Goal: Information Seeking & Learning: Find specific fact

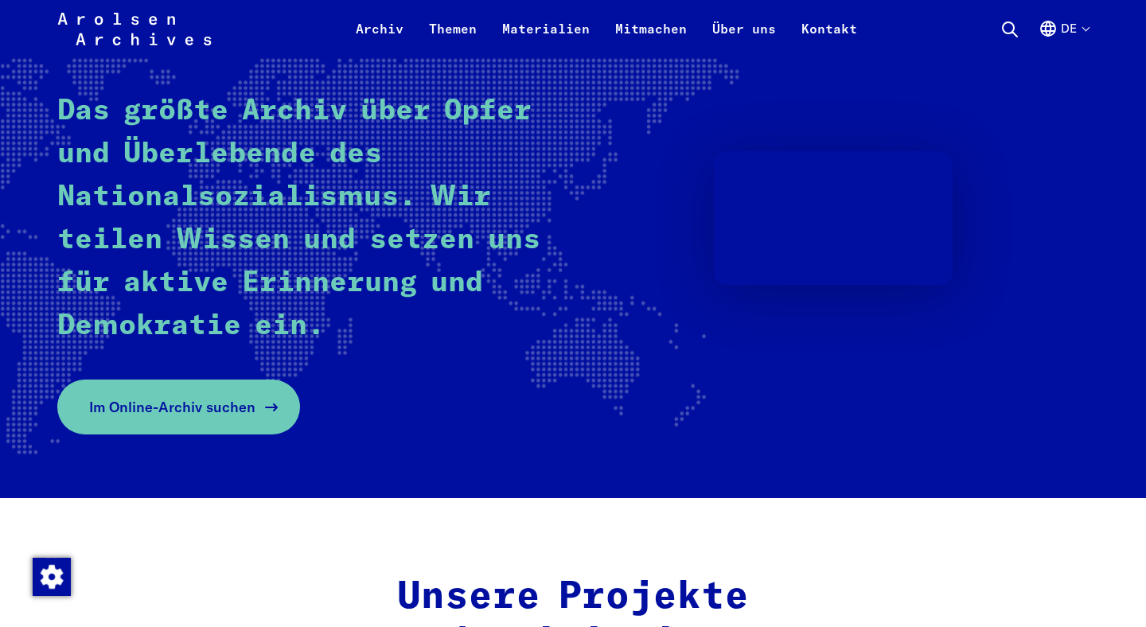
scroll to position [205, 0]
click at [149, 407] on span "Im Online-Archiv suchen" at bounding box center [172, 406] width 166 height 21
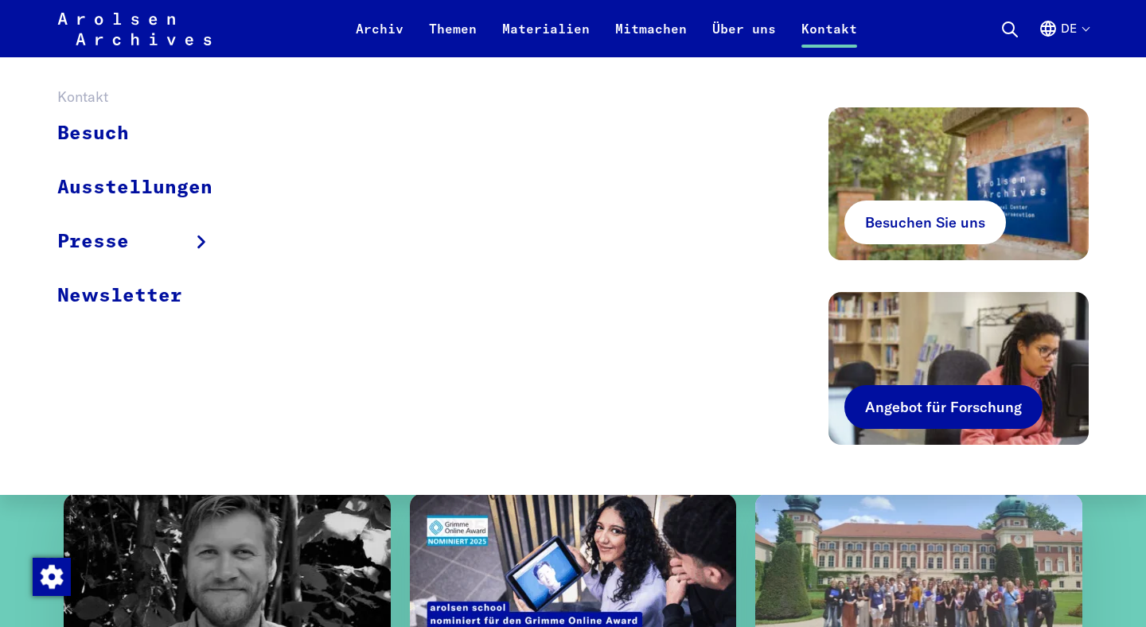
scroll to position [1250, 0]
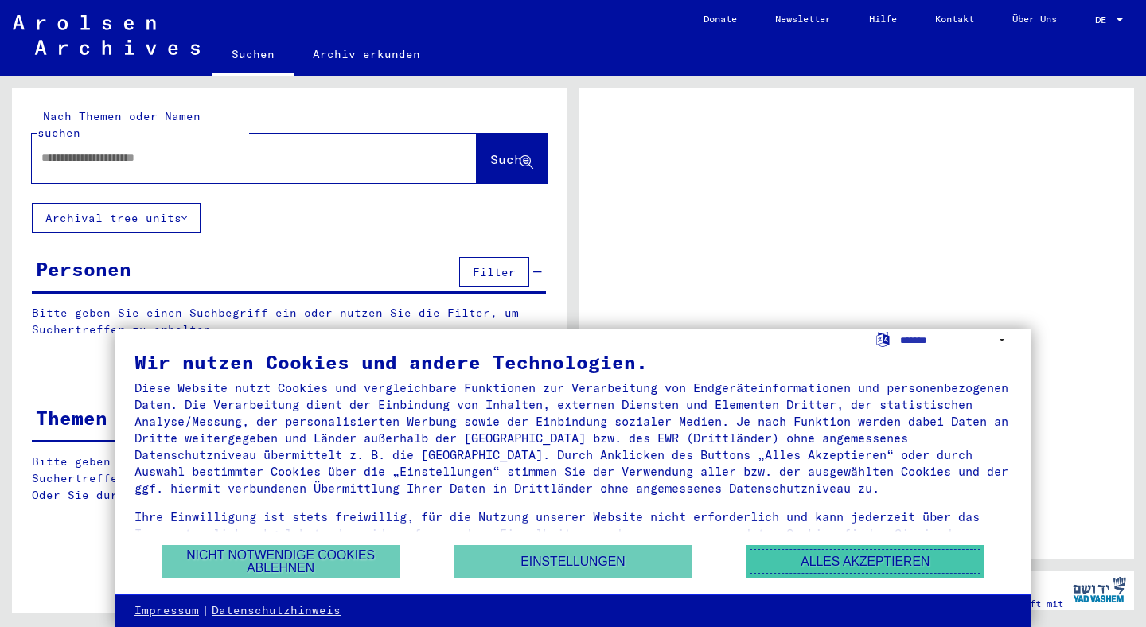
click at [806, 557] on button "Alles akzeptieren" at bounding box center [865, 561] width 239 height 33
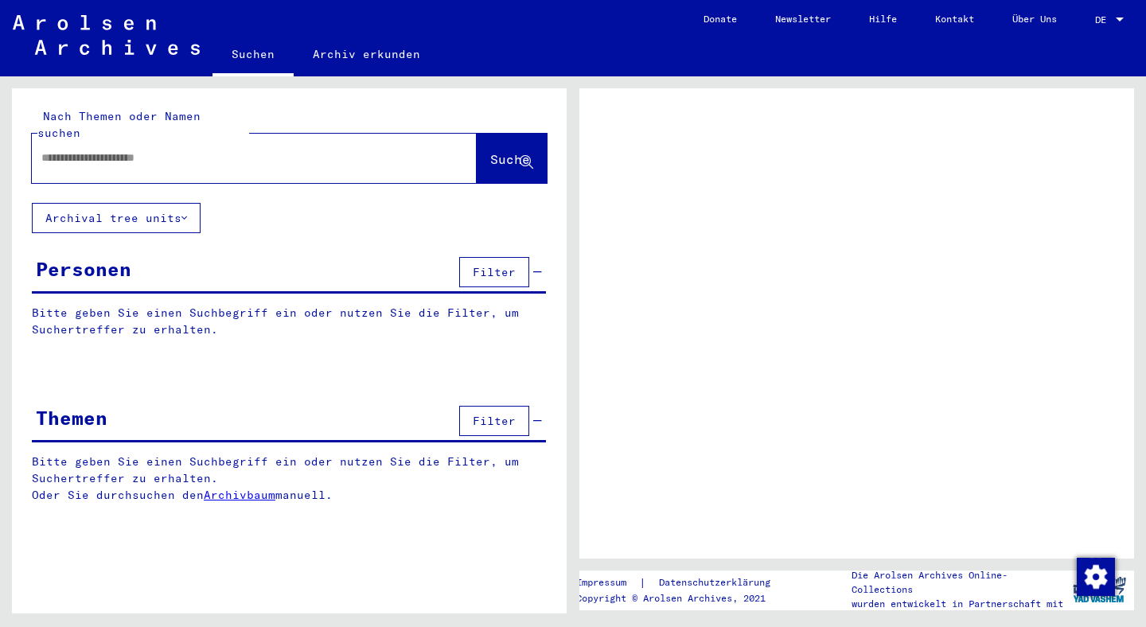
click at [312, 150] on input "text" at bounding box center [239, 158] width 397 height 17
paste input "**********"
type input "**********"
click at [490, 151] on span "Suche" at bounding box center [510, 159] width 40 height 16
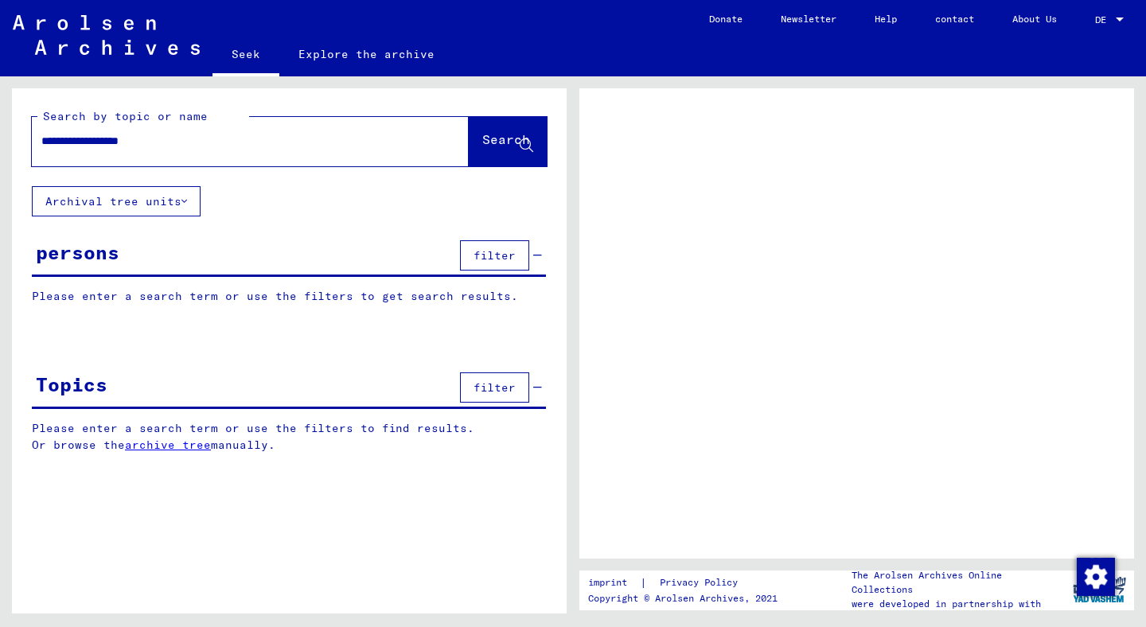
click at [175, 198] on font "Archival tree units" at bounding box center [113, 201] width 136 height 14
click at [520, 256] on button "filter" at bounding box center [494, 255] width 69 height 30
click at [492, 255] on font "filter" at bounding box center [495, 255] width 42 height 14
click at [490, 255] on font "filter" at bounding box center [495, 255] width 42 height 14
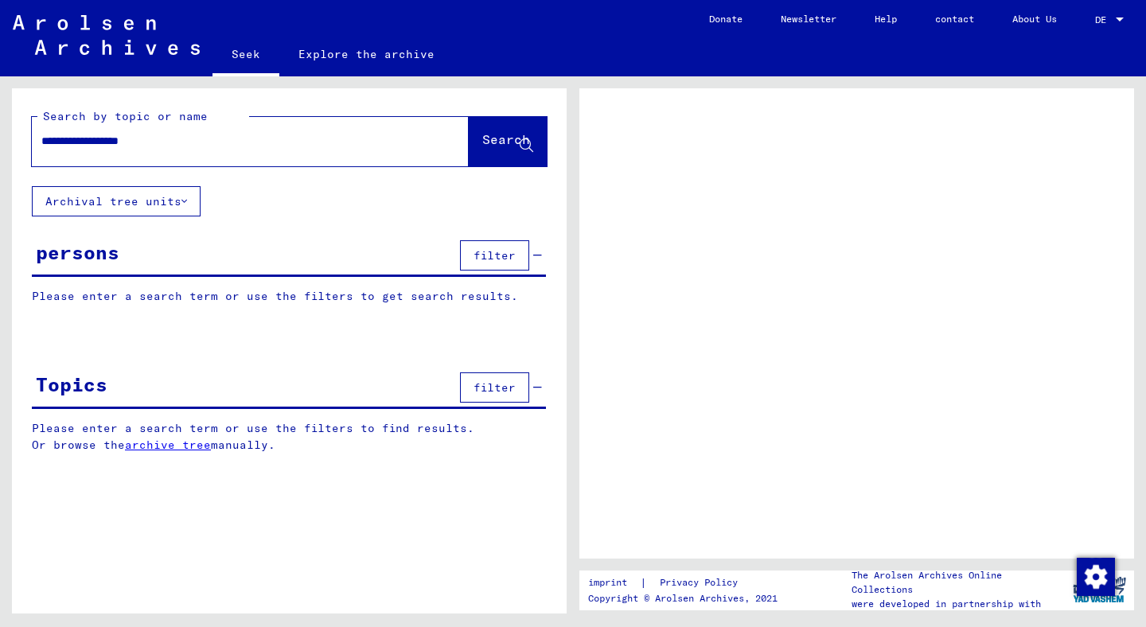
click at [490, 255] on font "filter" at bounding box center [495, 255] width 42 height 14
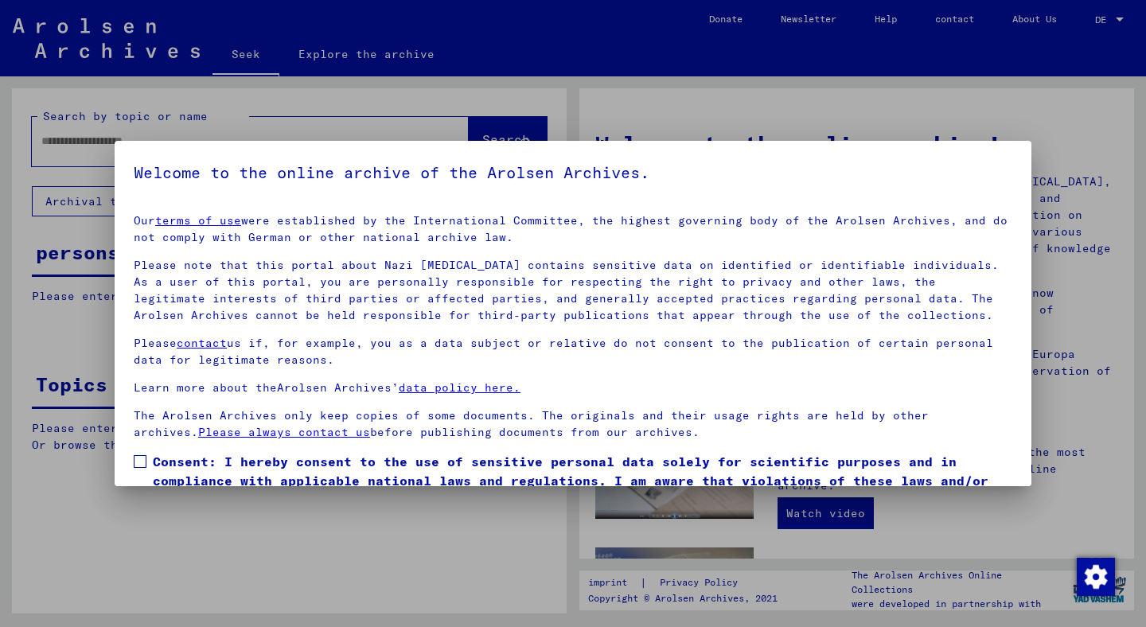
scroll to position [80, 0]
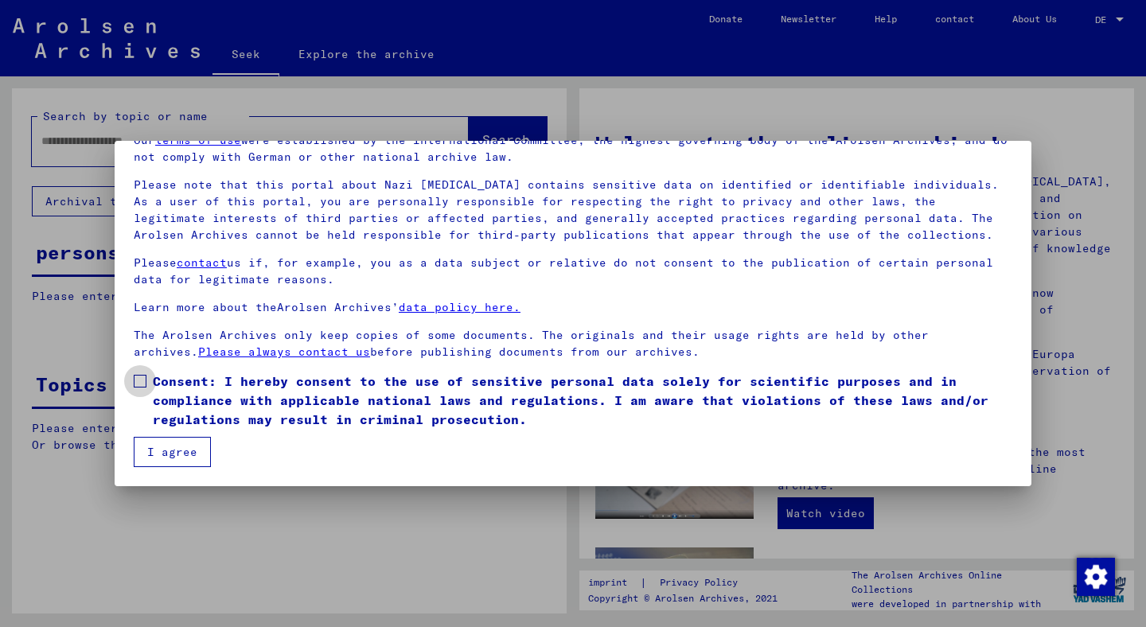
click at [143, 378] on span at bounding box center [140, 381] width 13 height 13
click at [170, 447] on font "I agree" at bounding box center [172, 452] width 50 height 14
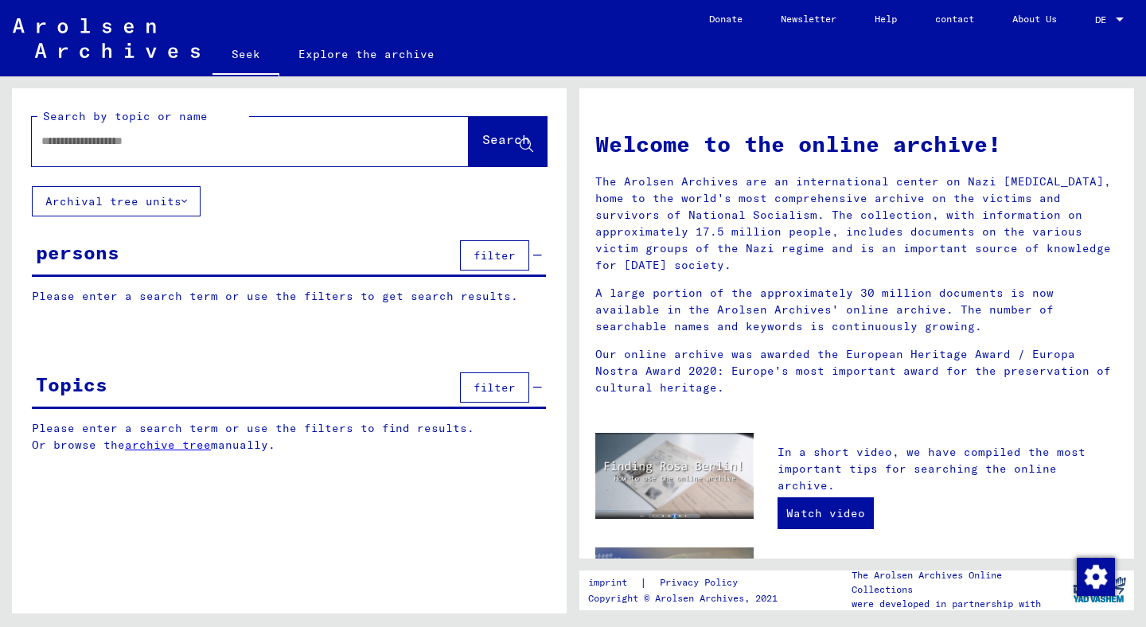
click at [498, 251] on font "filter" at bounding box center [495, 255] width 42 height 14
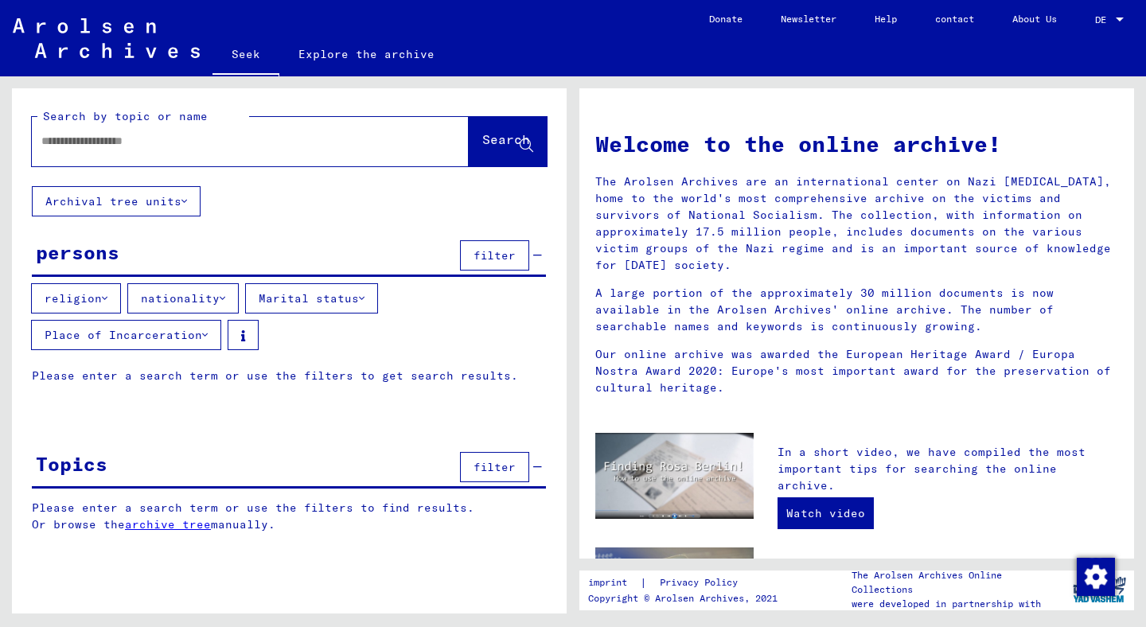
click at [103, 294] on icon at bounding box center [105, 298] width 6 height 11
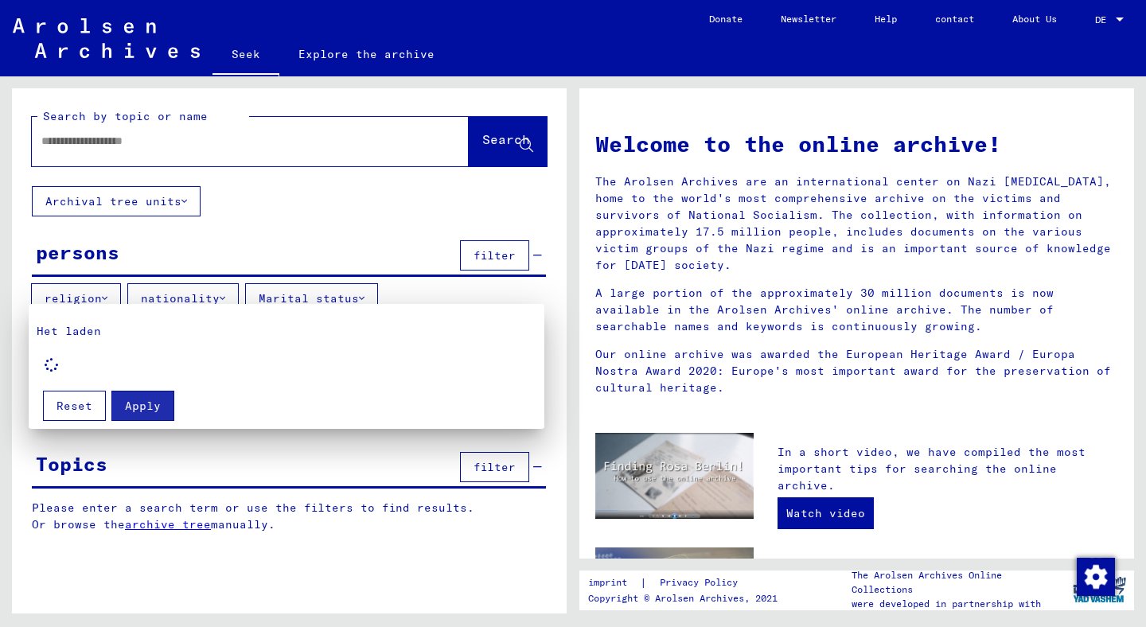
click at [103, 295] on div at bounding box center [573, 313] width 1146 height 627
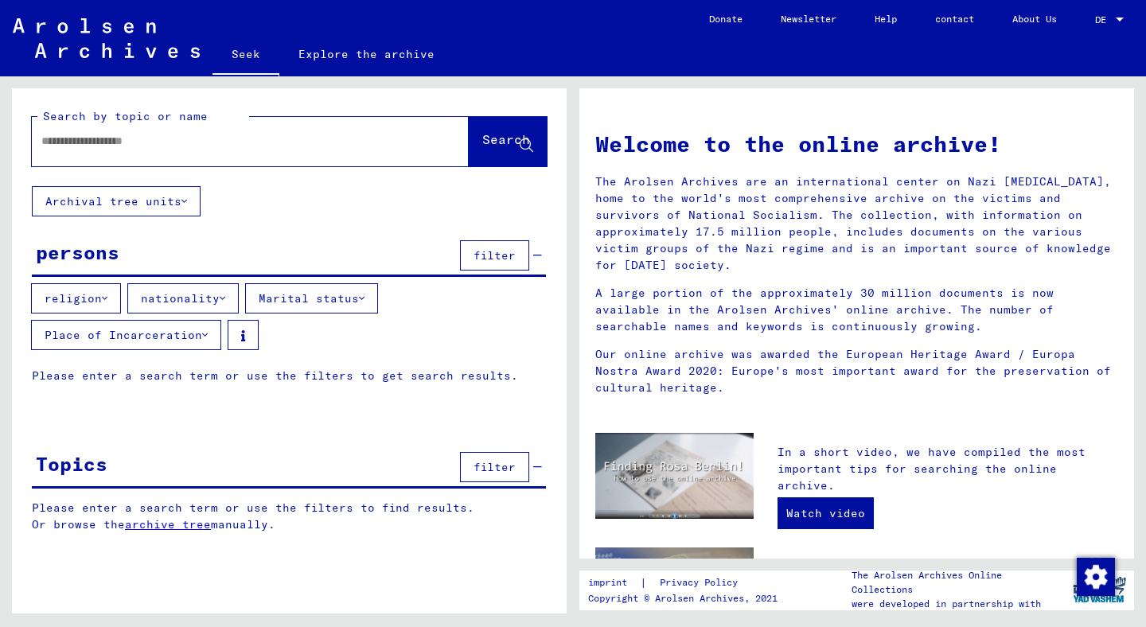
click at [220, 377] on font "Please enter a search term or use the filters to get search results." at bounding box center [275, 376] width 486 height 14
click at [178, 381] on font "Please enter a search term or use the filters to get search results." at bounding box center [275, 376] width 486 height 14
click at [143, 382] on font "Please enter a search term or use the filters to get search results." at bounding box center [275, 376] width 486 height 14
click at [143, 148] on input "text" at bounding box center [231, 141] width 380 height 17
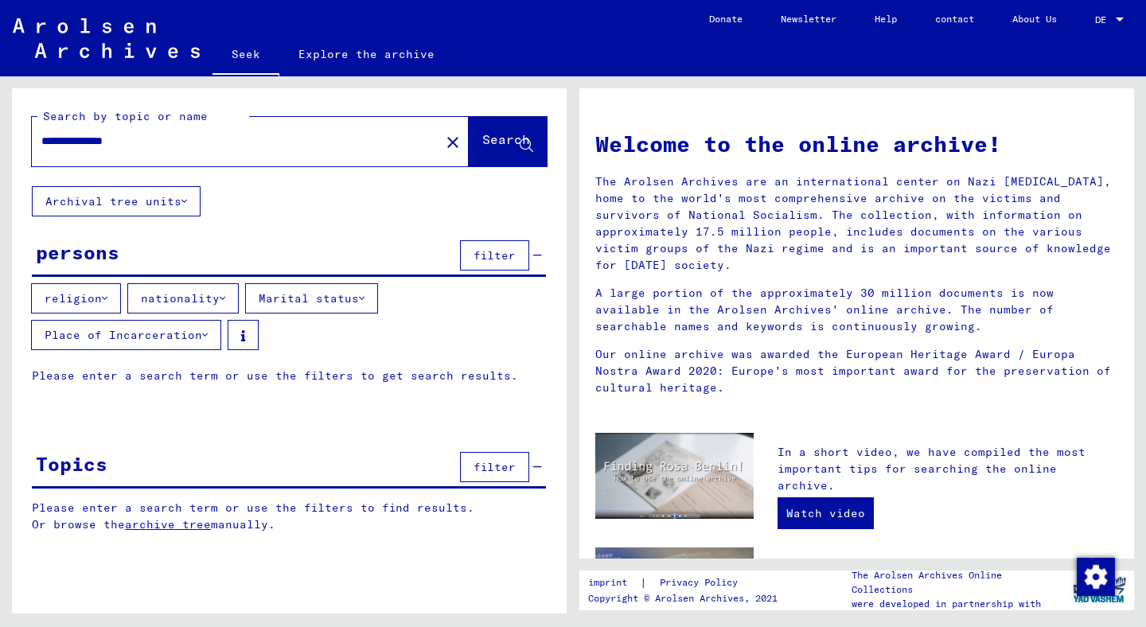
click at [100, 141] on input "**********" at bounding box center [231, 141] width 380 height 17
type input "**********"
click at [487, 145] on font "Search" at bounding box center [506, 139] width 48 height 16
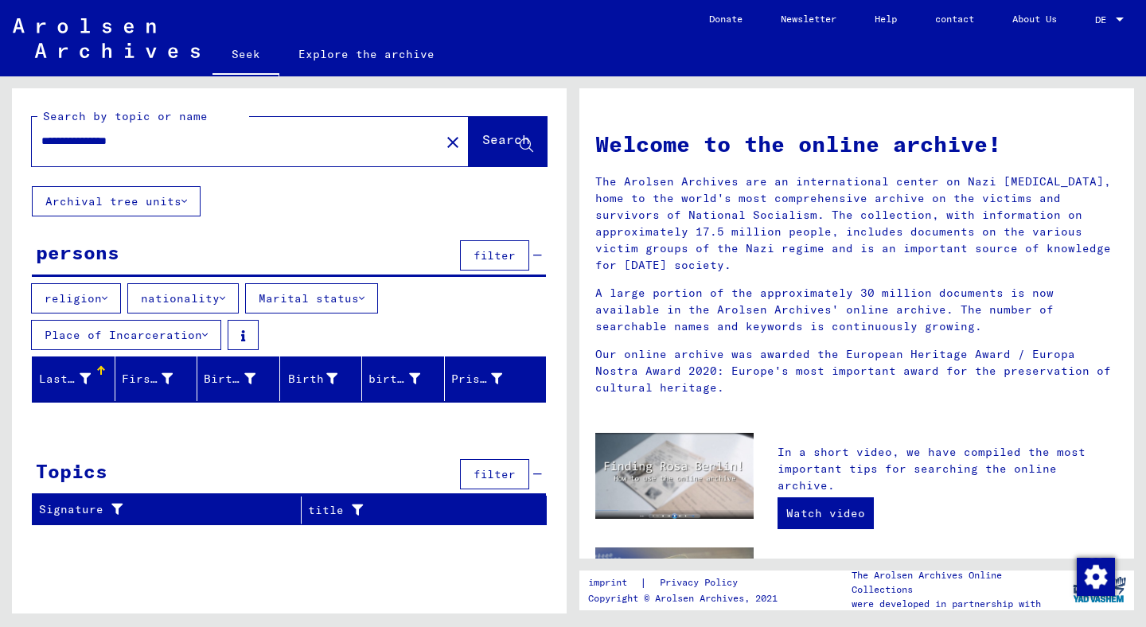
click at [80, 377] on font "Last name" at bounding box center [71, 379] width 64 height 14
click at [103, 291] on button "religion" at bounding box center [76, 298] width 90 height 30
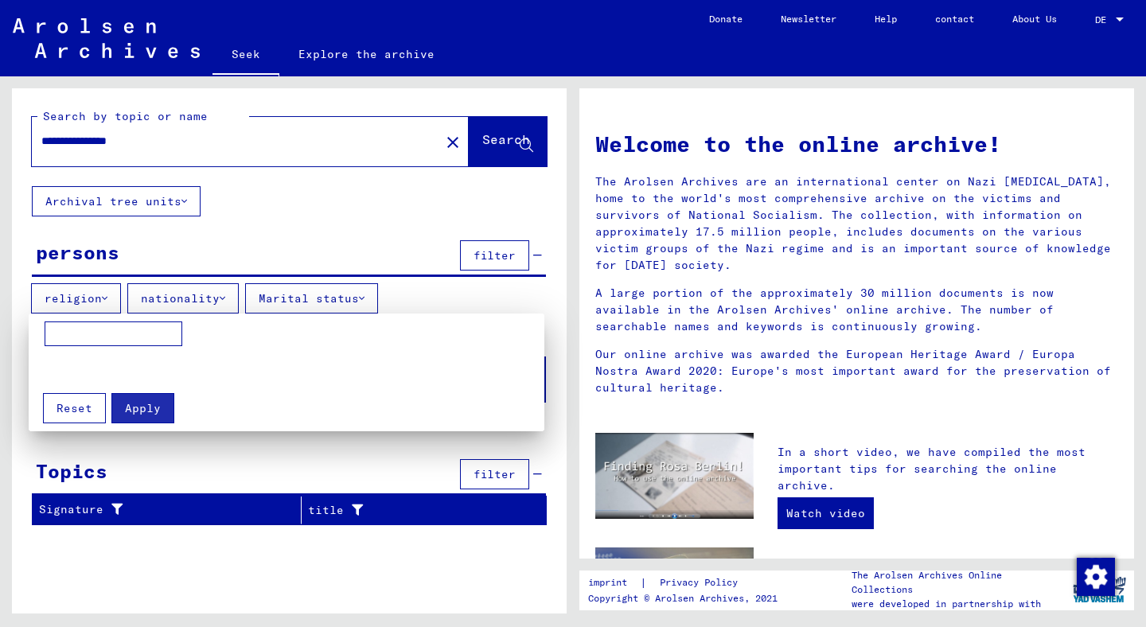
click at [112, 336] on input at bounding box center [114, 334] width 138 height 25
click at [60, 333] on input "******" at bounding box center [114, 334] width 138 height 25
type input "*****"
click at [145, 413] on font "Apply" at bounding box center [143, 408] width 36 height 14
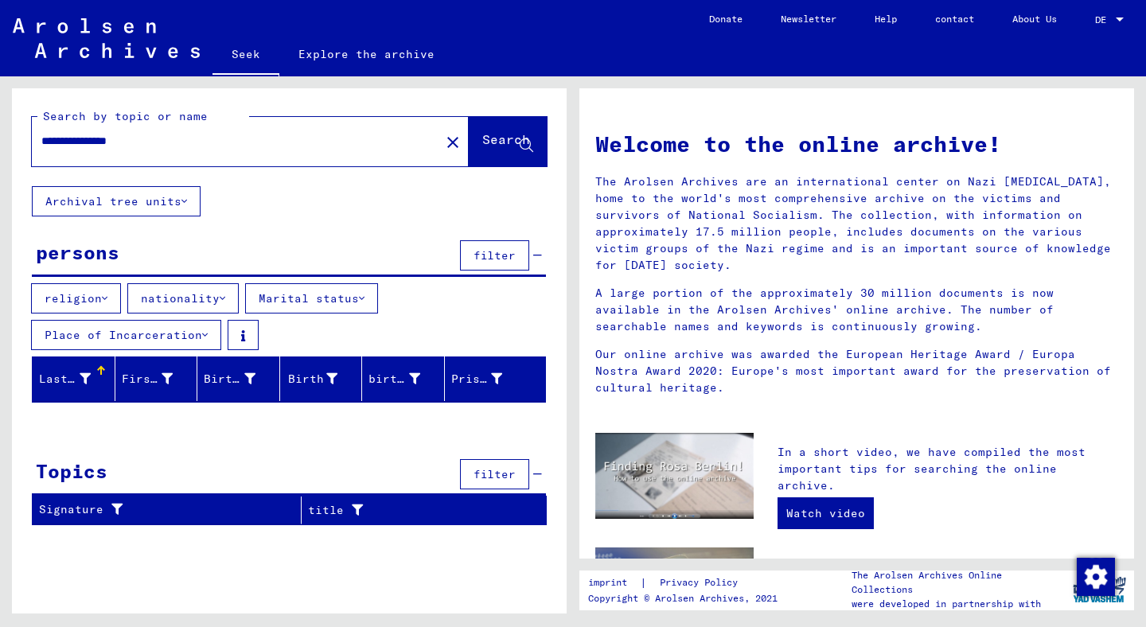
click at [197, 301] on font "nationality" at bounding box center [180, 298] width 79 height 14
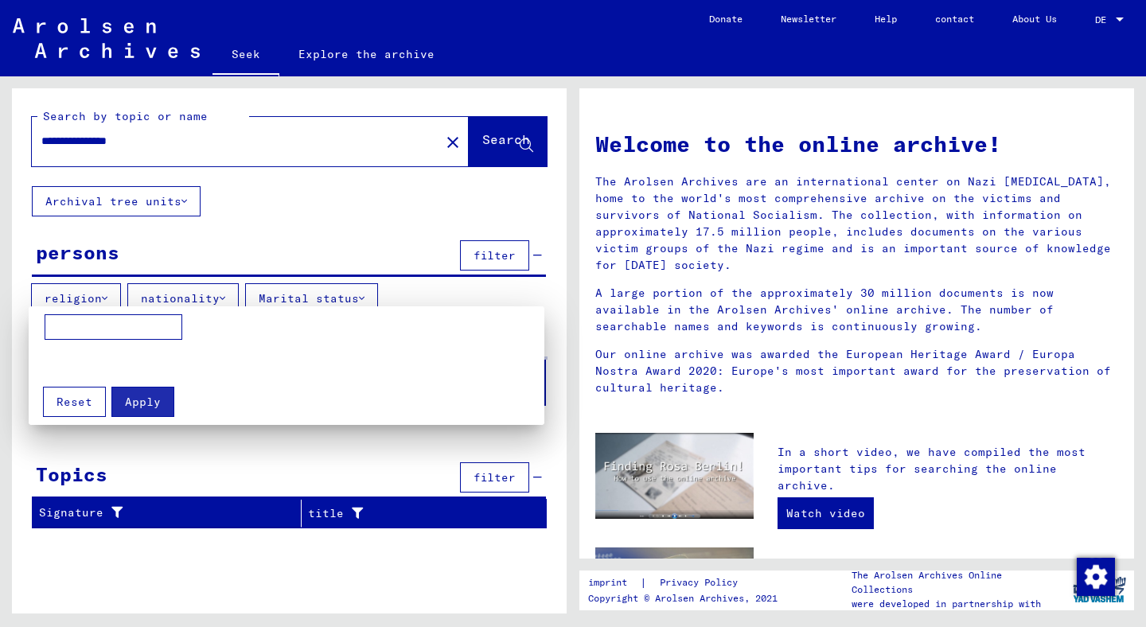
click at [142, 330] on input at bounding box center [114, 326] width 138 height 25
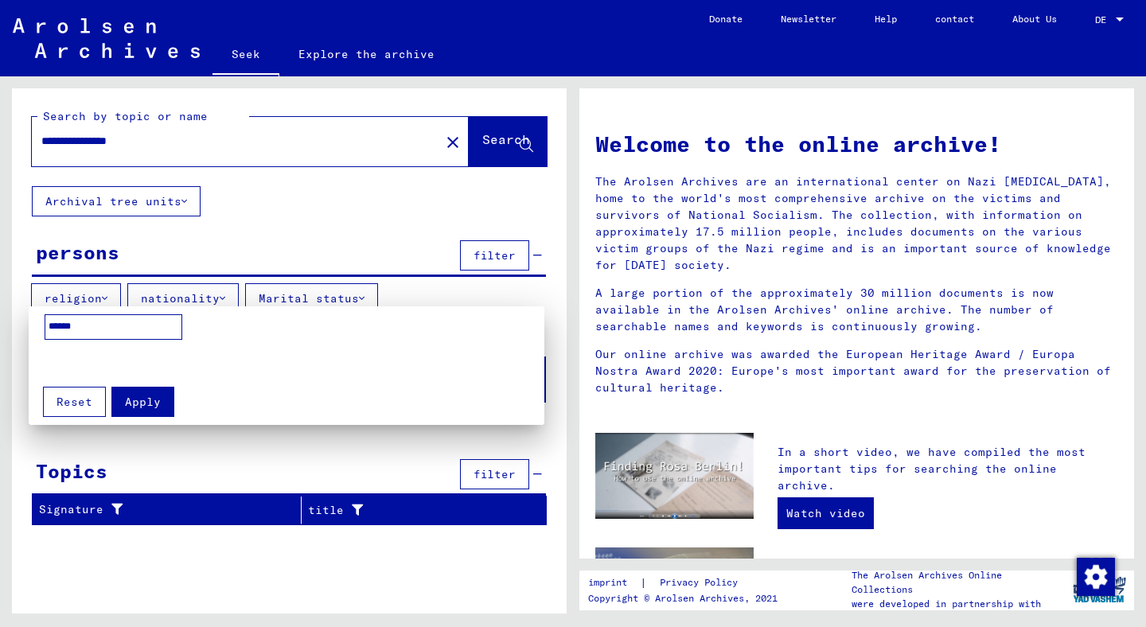
type input "******"
click at [148, 400] on font "Apply" at bounding box center [143, 402] width 36 height 14
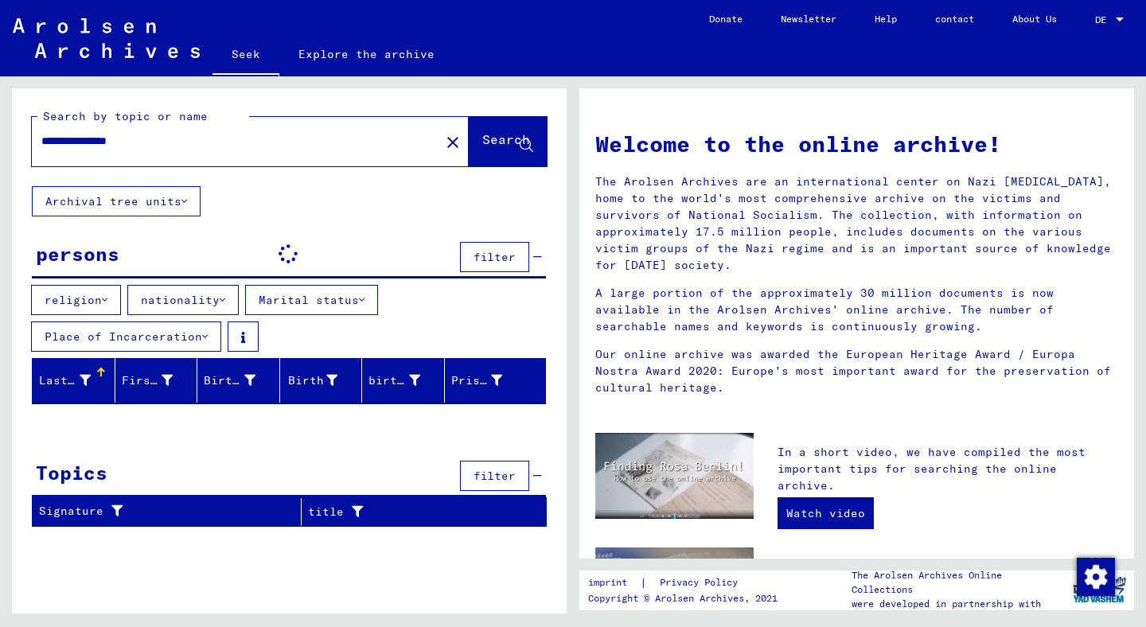
click at [326, 302] on font "Marital status" at bounding box center [309, 300] width 100 height 14
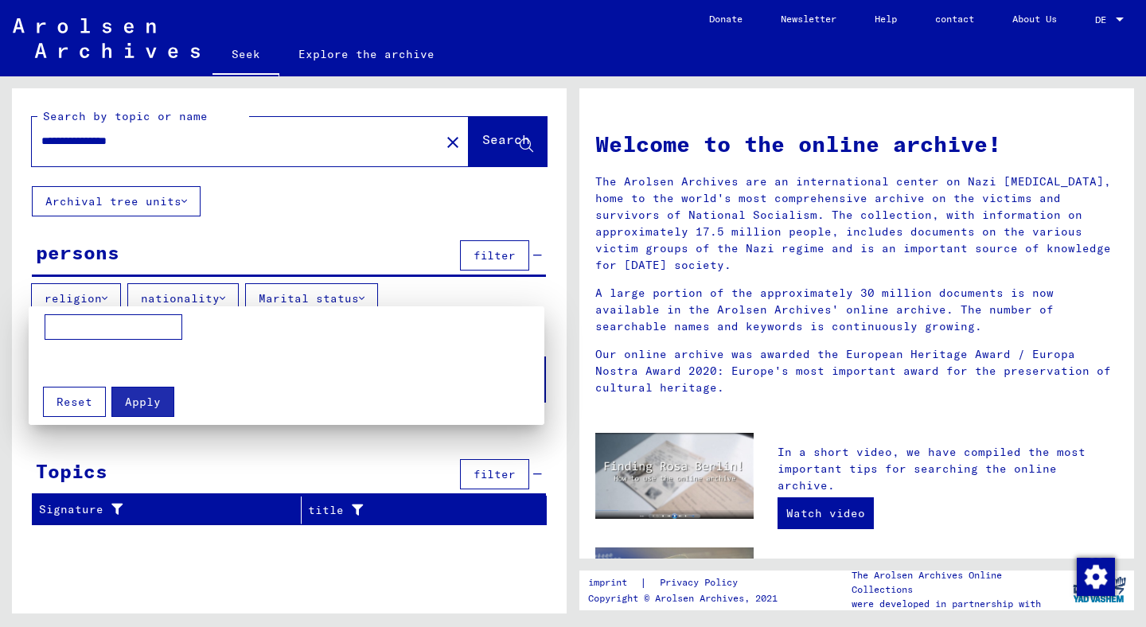
click at [154, 322] on input at bounding box center [114, 326] width 138 height 25
type input "*******"
click at [156, 403] on font "Apply" at bounding box center [143, 402] width 36 height 14
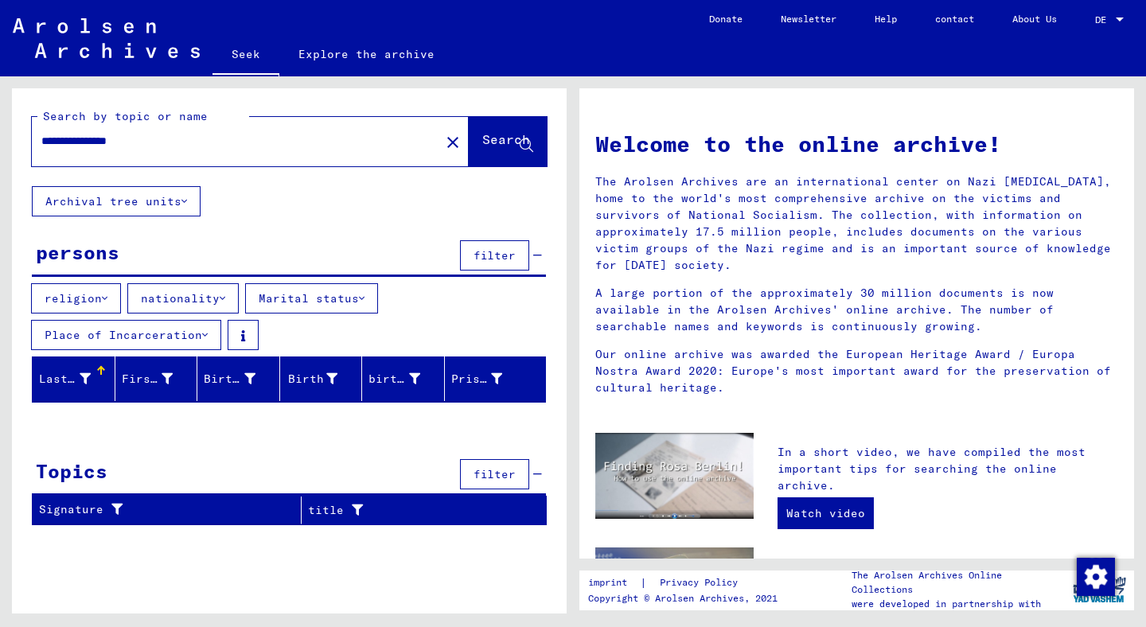
click at [77, 378] on font "Last name" at bounding box center [71, 379] width 64 height 14
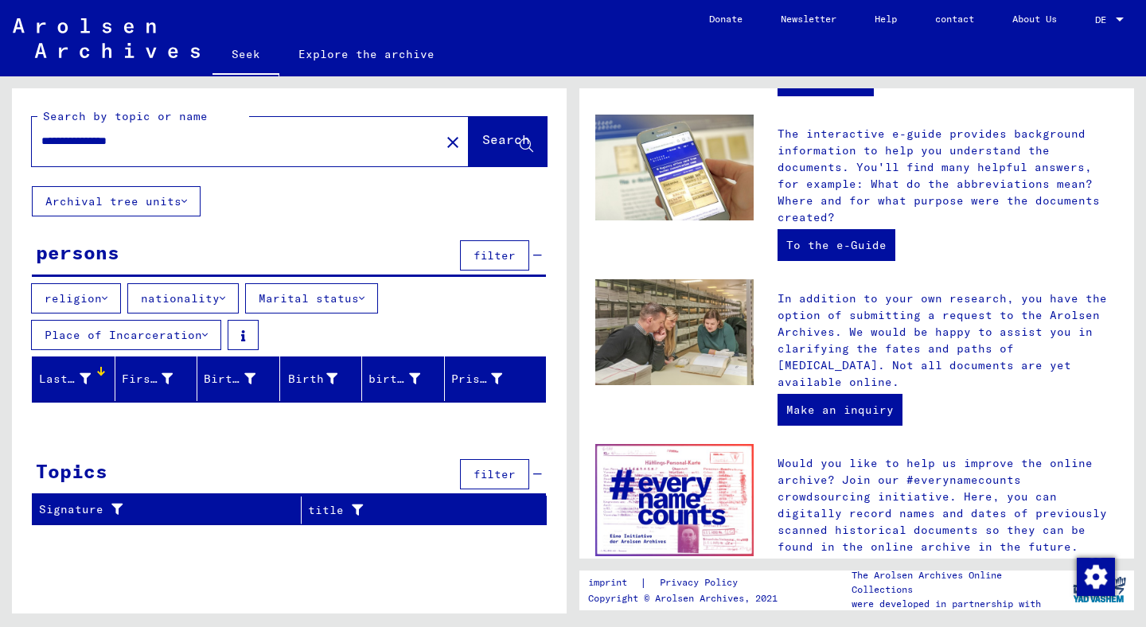
scroll to position [433, 0]
click at [831, 403] on font "Make an inquiry" at bounding box center [840, 410] width 107 height 14
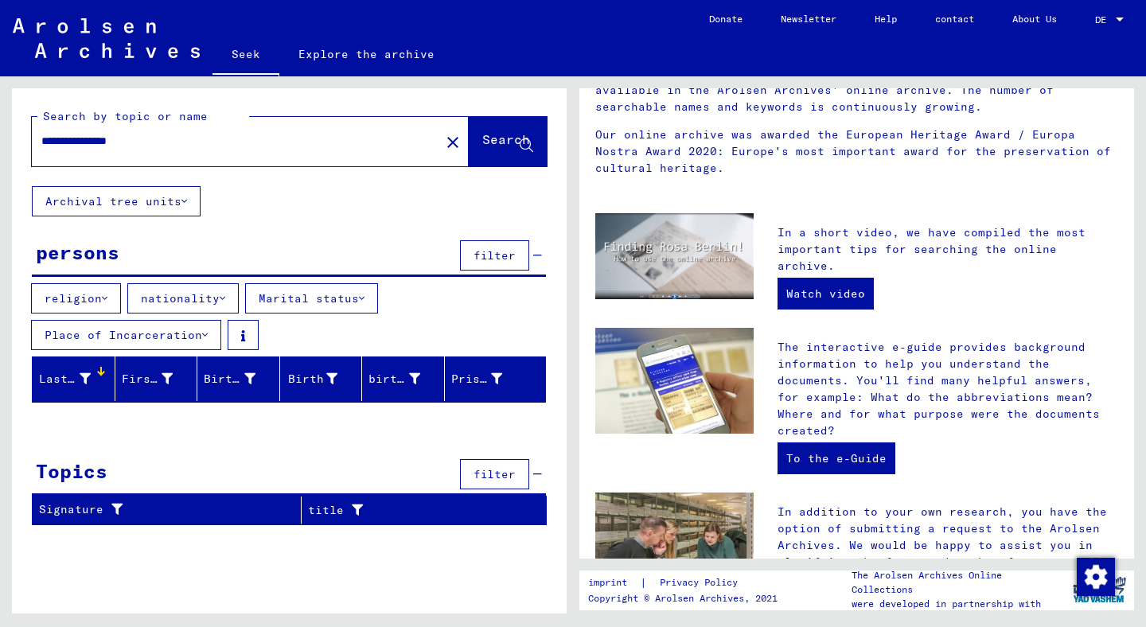
scroll to position [0, 0]
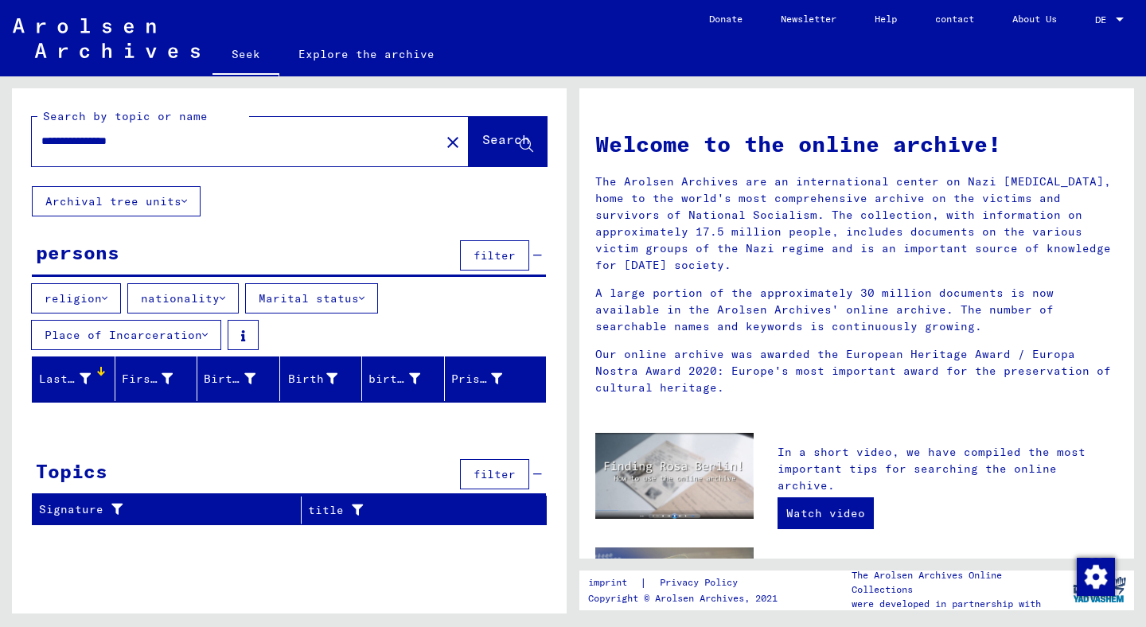
drag, startPoint x: 206, startPoint y: 144, endPoint x: 0, endPoint y: 138, distance: 206.3
click at [0, 138] on div "**********" at bounding box center [286, 344] width 573 height 537
